Goal: Feedback & Contribution: Leave review/rating

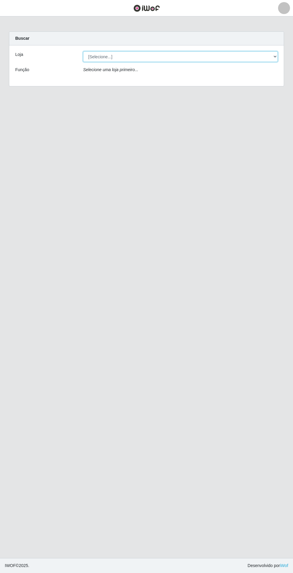
click at [93, 60] on select "[Selecione...] Extrabom - Loja 05 [GEOGRAPHIC_DATA]" at bounding box center [180, 56] width 195 height 10
select select "494"
click at [83, 51] on select "[Selecione...] Extrabom - Loja 05 [GEOGRAPHIC_DATA]" at bounding box center [180, 56] width 195 height 10
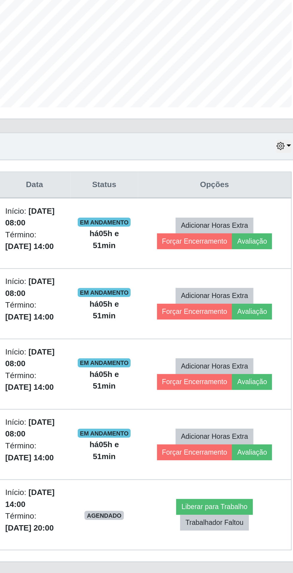
scroll to position [2, 0]
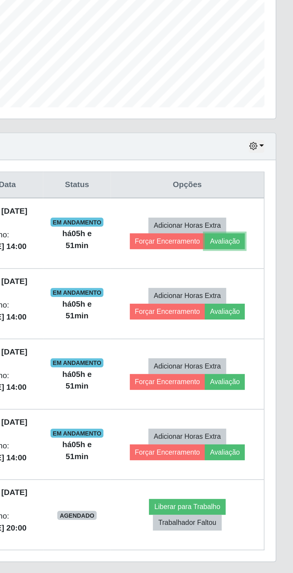
click at [262, 282] on button "Avaliação" at bounding box center [256, 285] width 21 height 8
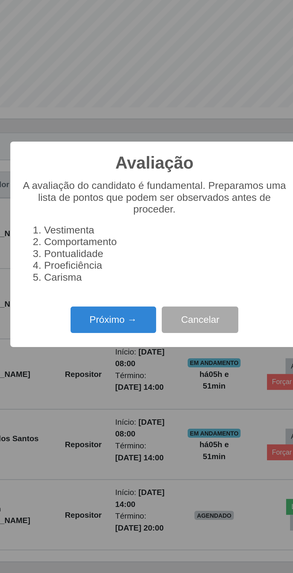
click at [134, 327] on button "Próximo →" at bounding box center [124, 327] width 45 height 14
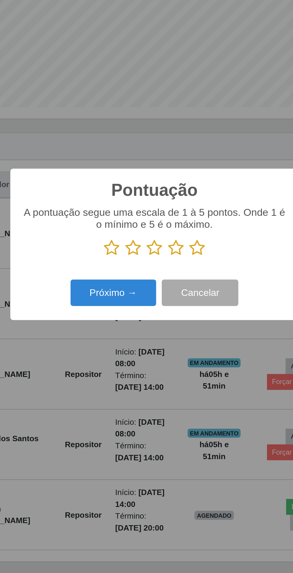
click at [167, 293] on icon at bounding box center [169, 288] width 8 height 9
click at [165, 293] on input "radio" at bounding box center [165, 293] width 0 height 0
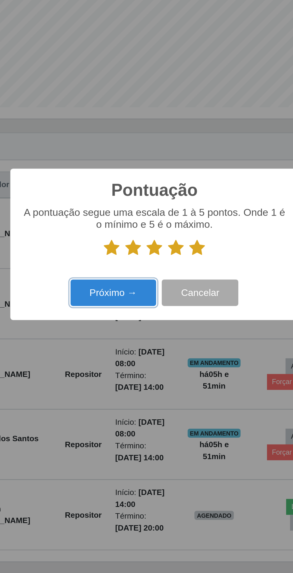
click at [114, 311] on button "Próximo →" at bounding box center [124, 312] width 45 height 14
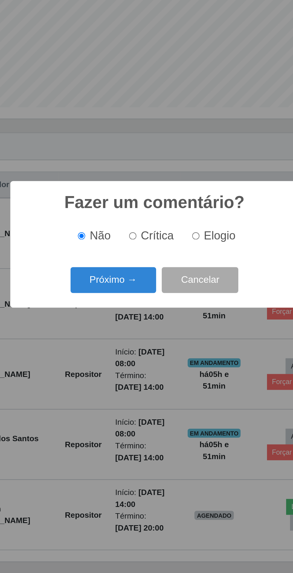
click at [169, 282] on input "Elogio" at bounding box center [169, 282] width 4 height 4
radio input "true"
click at [120, 304] on button "Próximo →" at bounding box center [124, 306] width 45 height 14
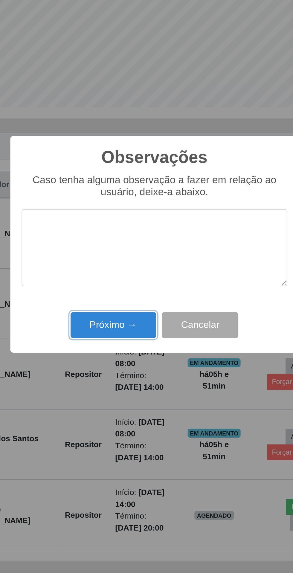
click at [119, 330] on button "Próximo →" at bounding box center [124, 330] width 45 height 14
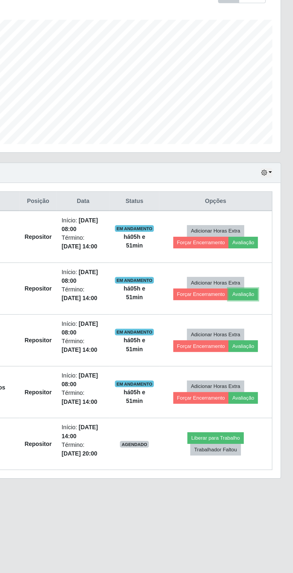
click at [261, 320] on button "Avaliação" at bounding box center [256, 322] width 21 height 8
